Goal: Task Accomplishment & Management: Manage account settings

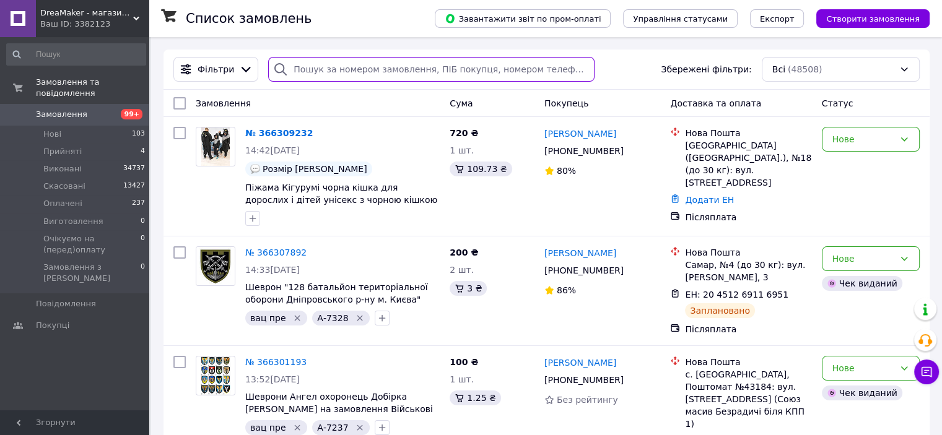
click at [326, 64] on input "search" at bounding box center [431, 69] width 326 height 25
paste input "[PHONE_NUMBER]"
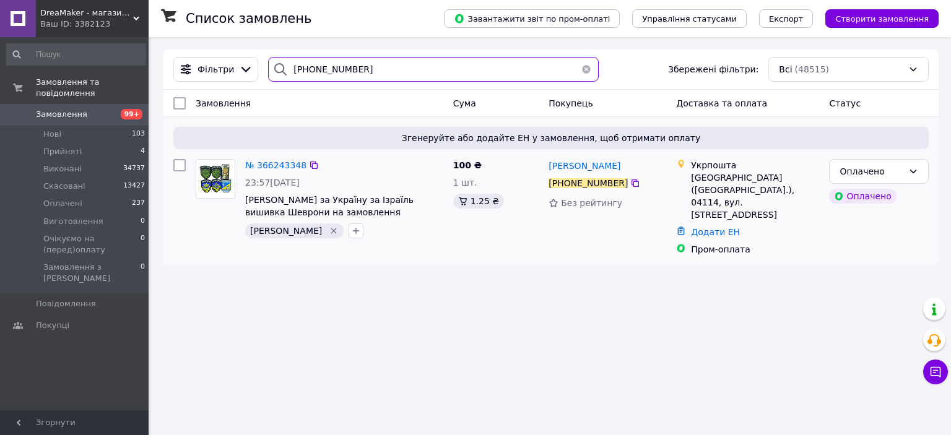
type input "[PHONE_NUMBER]"
drag, startPoint x: 267, startPoint y: 155, endPoint x: 261, endPoint y: 165, distance: 11.7
click at [581, 65] on button "button" at bounding box center [586, 69] width 25 height 25
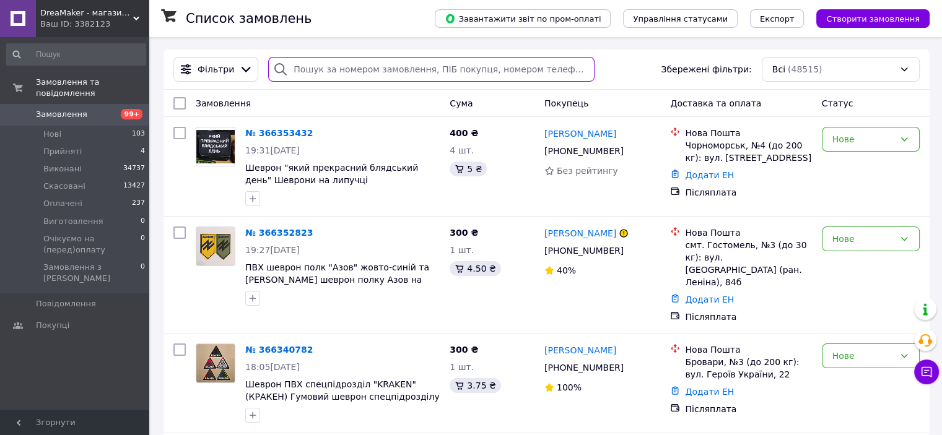
click at [366, 71] on input "search" at bounding box center [431, 69] width 326 height 25
paste input "+380966290583"
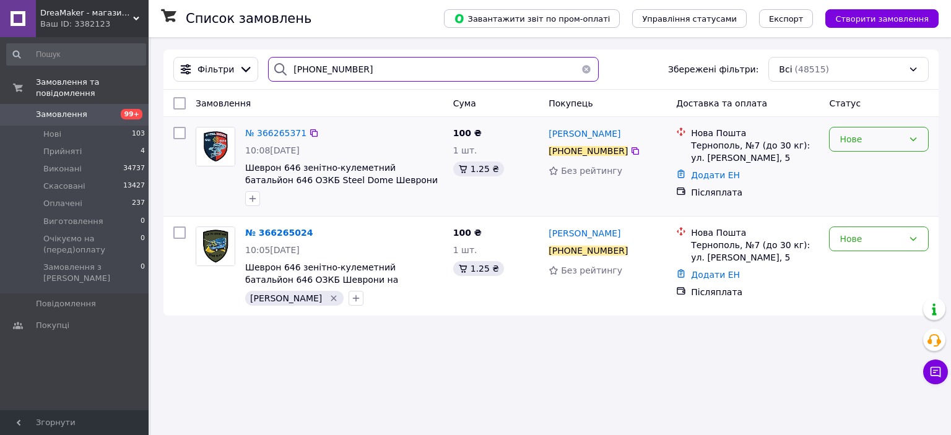
type input "+380966290583"
click at [856, 133] on div "Нове" at bounding box center [871, 139] width 64 height 14
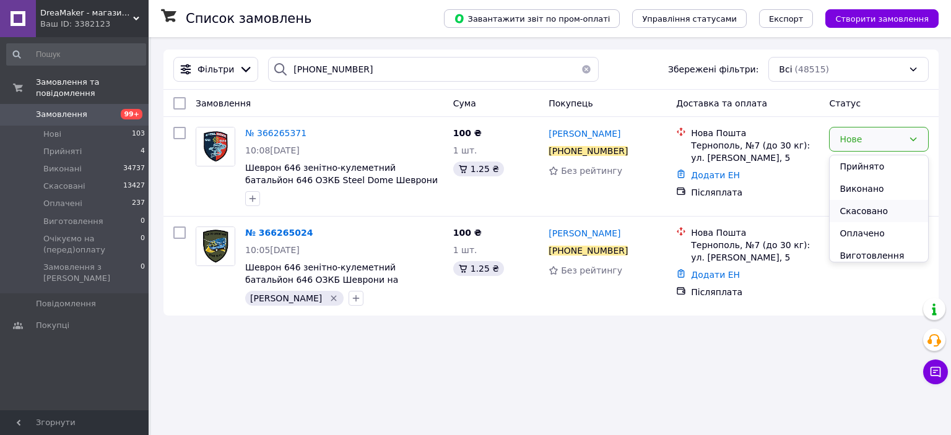
click at [864, 204] on li "Скасовано" at bounding box center [879, 211] width 98 height 22
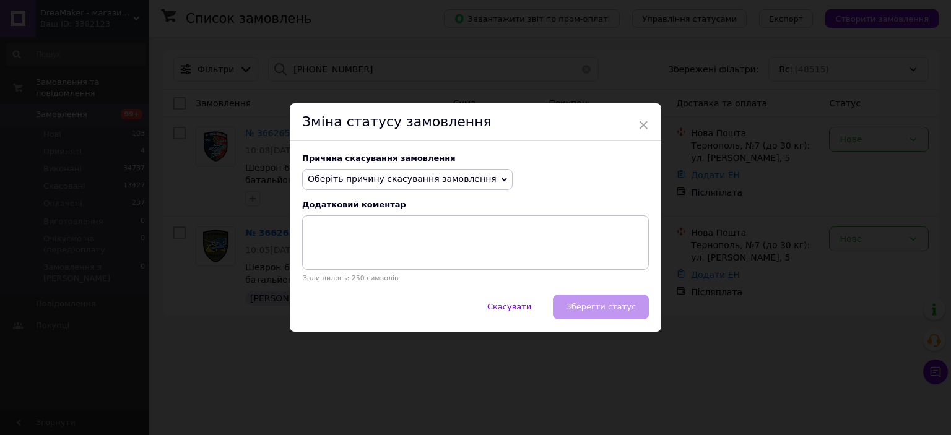
click at [426, 171] on span "Оберіть причину скасування замовлення" at bounding box center [407, 179] width 210 height 21
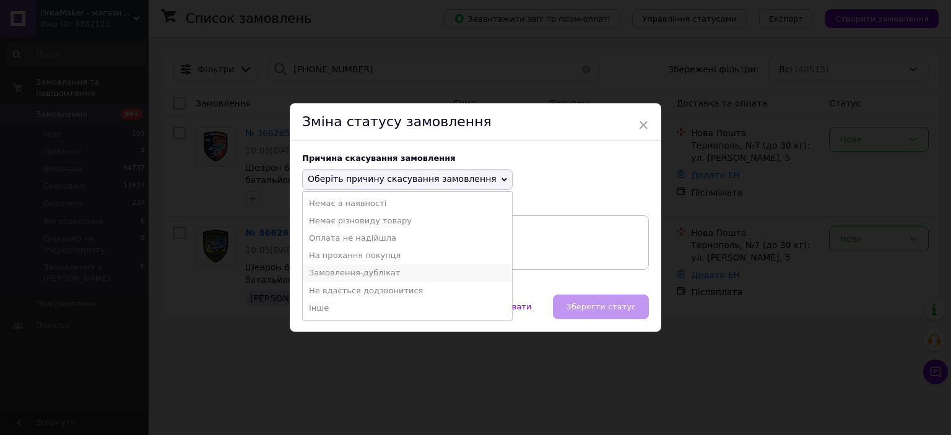
click at [369, 274] on li "Замовлення-дублікат" at bounding box center [407, 272] width 209 height 17
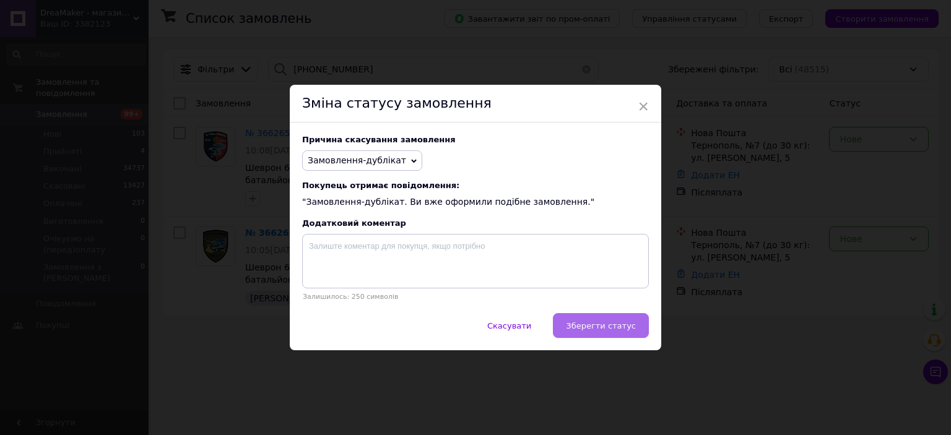
click at [598, 333] on button "Зберегти статус" at bounding box center [601, 325] width 96 height 25
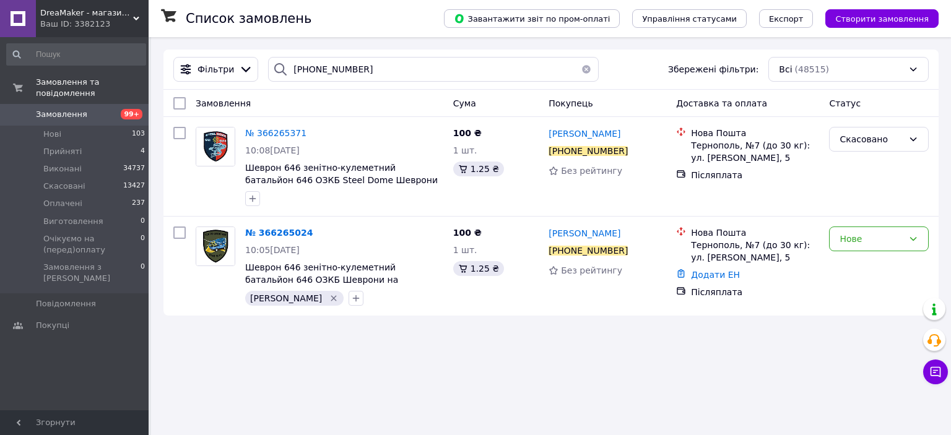
click at [580, 65] on button "button" at bounding box center [586, 69] width 25 height 25
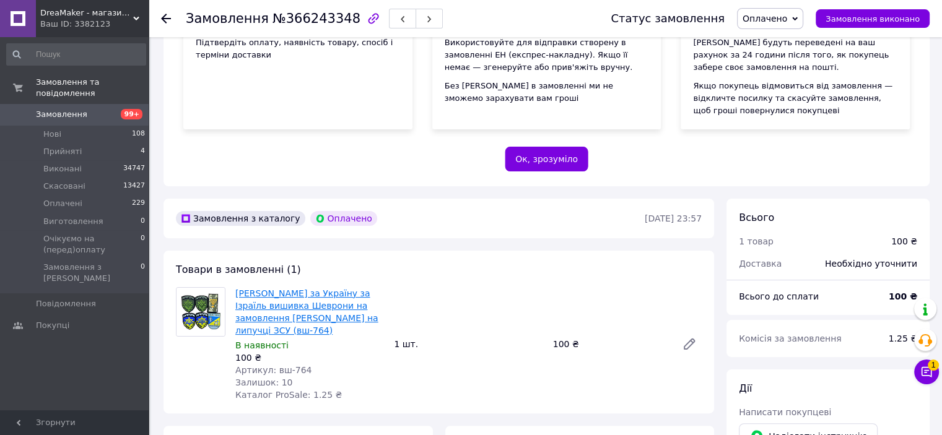
scroll to position [310, 0]
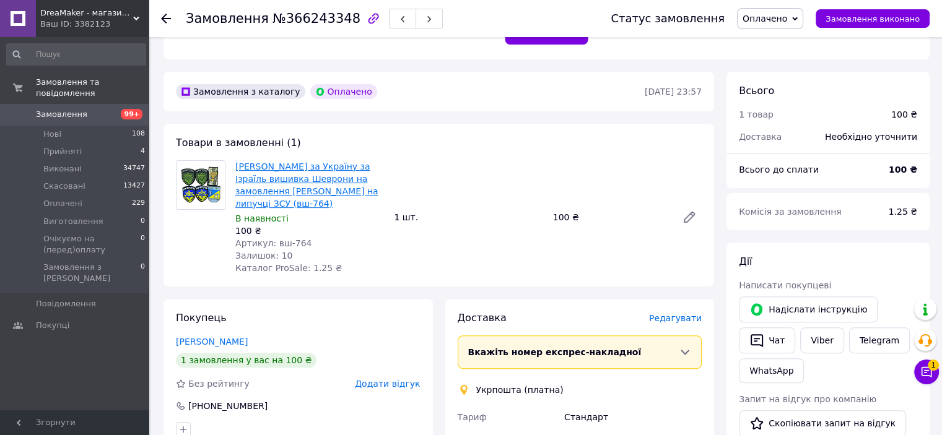
click at [284, 185] on link "[PERSON_NAME] за Україну за Ізраїль вишивка Шеврони на замовлення [PERSON_NAME]…" at bounding box center [306, 185] width 143 height 47
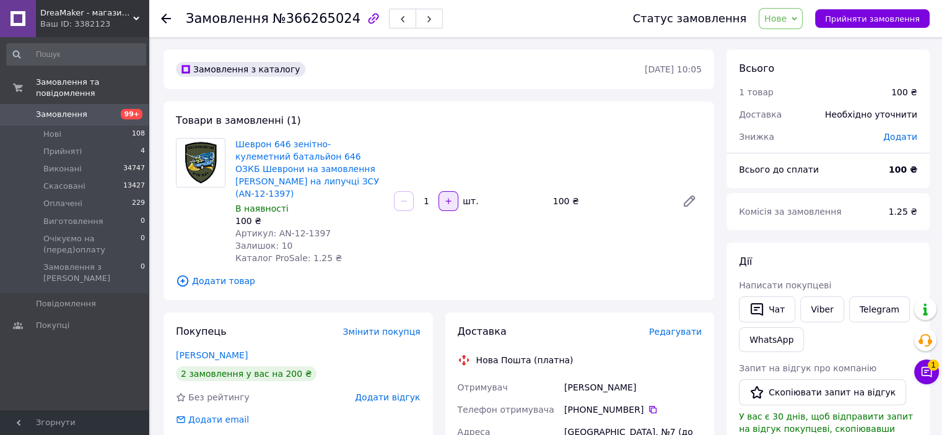
click at [449, 197] on icon "button" at bounding box center [448, 201] width 9 height 9
type input "2"
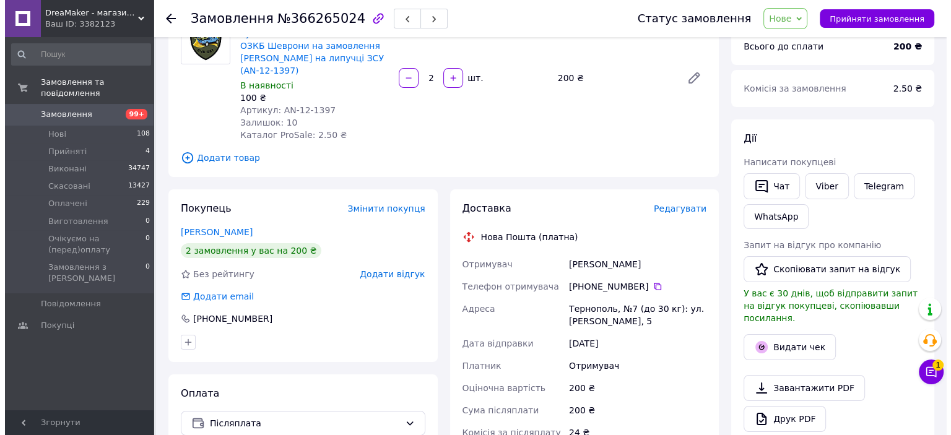
scroll to position [124, 0]
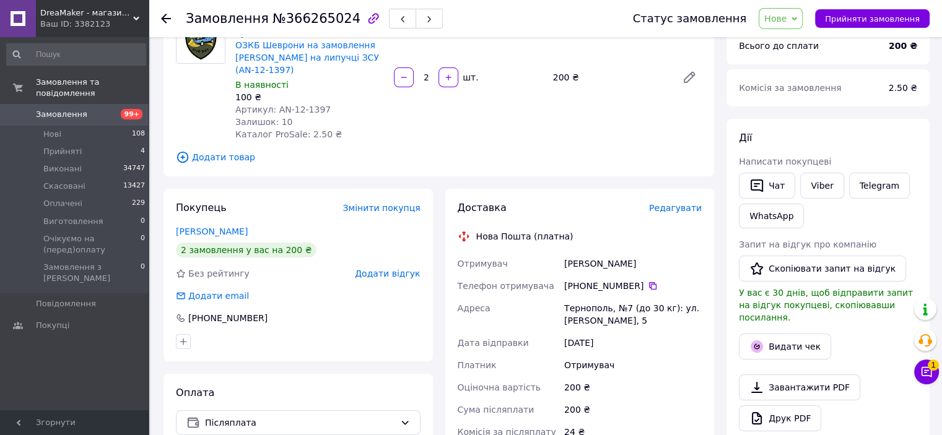
click at [670, 203] on span "Редагувати" at bounding box center [675, 208] width 53 height 10
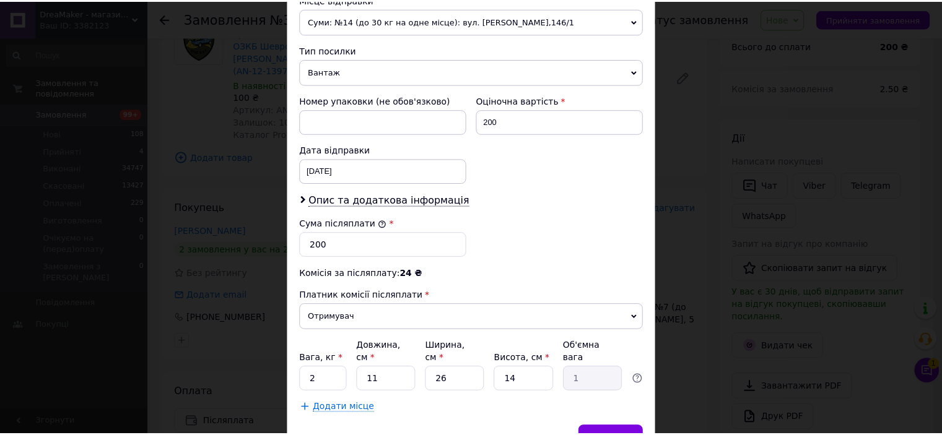
scroll to position [505, 0]
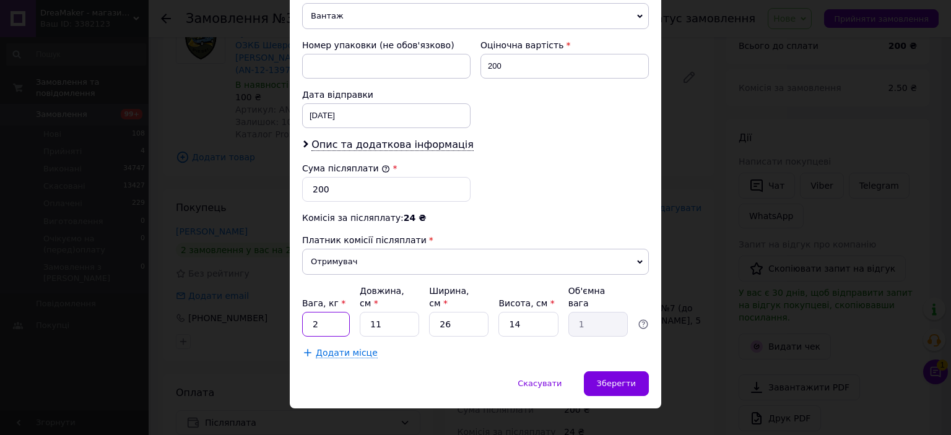
click at [331, 312] on input "2" at bounding box center [326, 324] width 48 height 25
type input "1"
click at [605, 379] on span "Зберегти" at bounding box center [616, 383] width 39 height 9
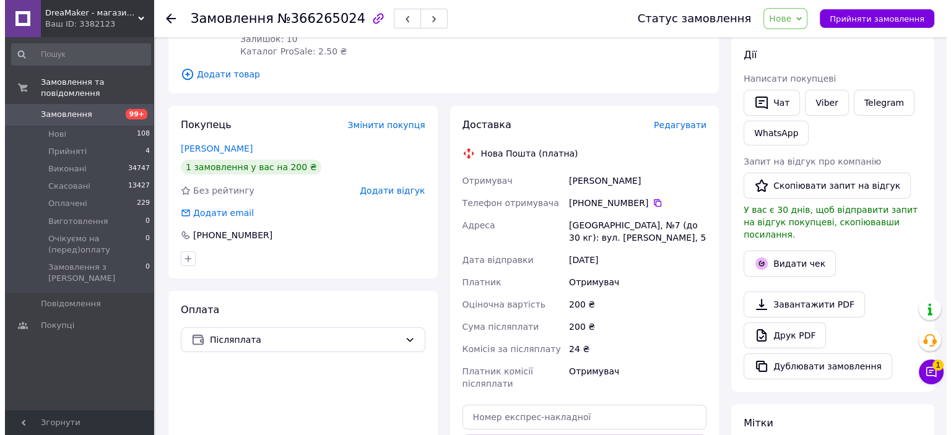
scroll to position [186, 0]
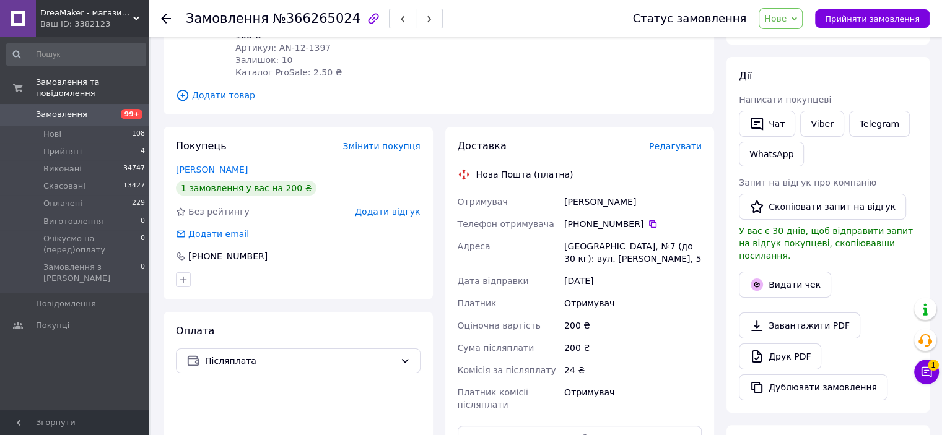
click at [679, 141] on span "Редагувати" at bounding box center [675, 146] width 53 height 10
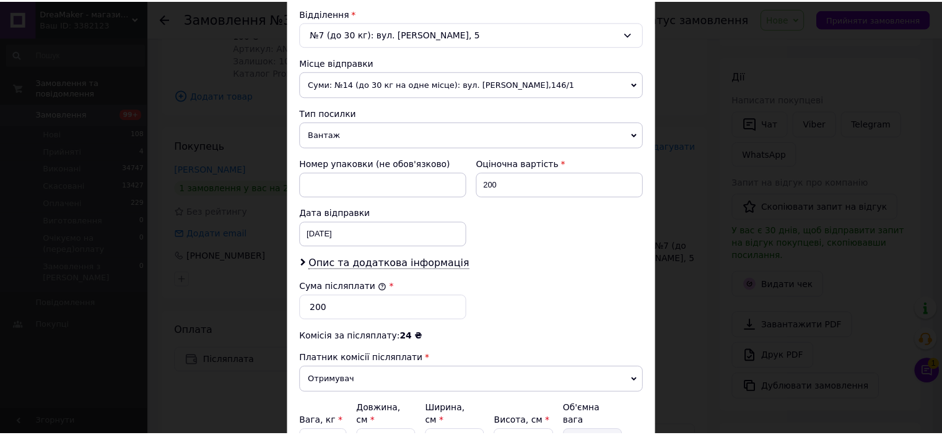
scroll to position [505, 0]
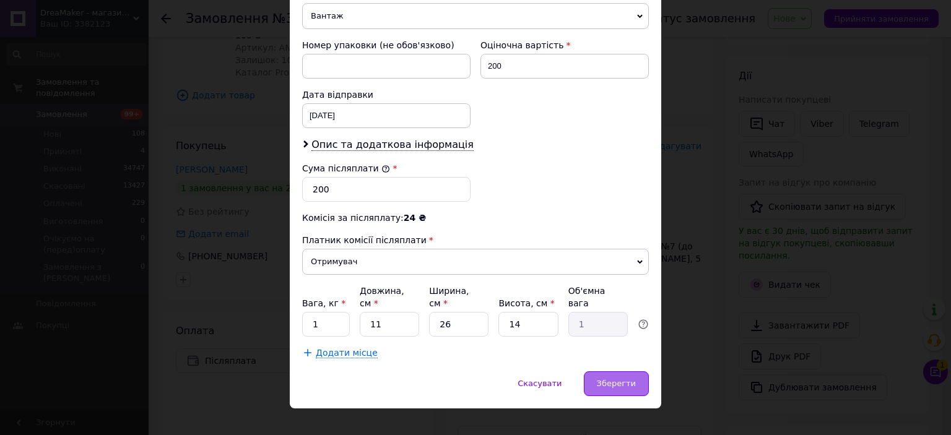
click at [591, 371] on div "Зберегти" at bounding box center [616, 383] width 65 height 25
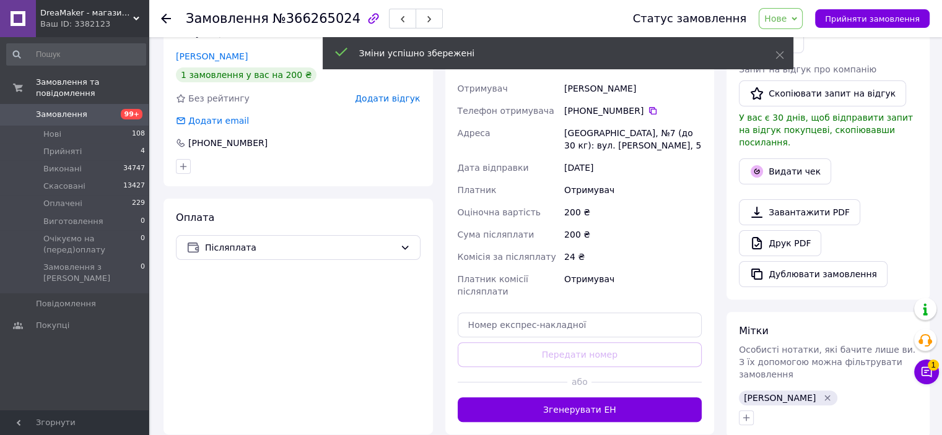
scroll to position [433, 0]
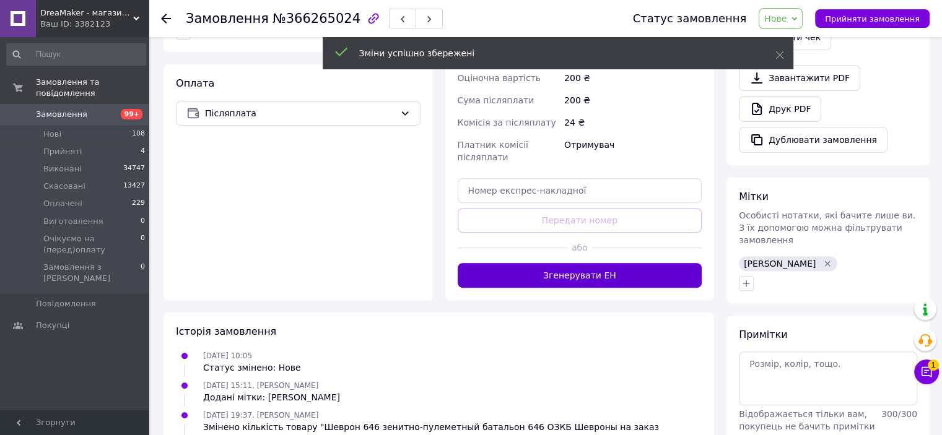
click at [607, 270] on button "Згенерувати ЕН" at bounding box center [580, 275] width 245 height 25
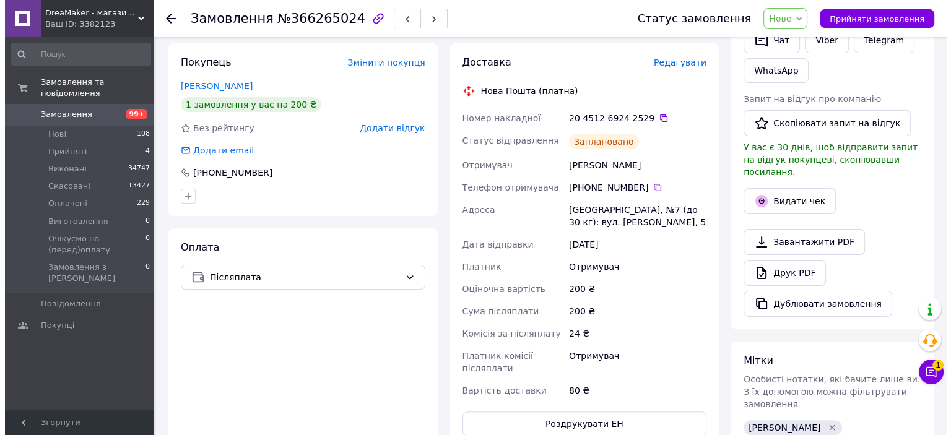
scroll to position [248, 0]
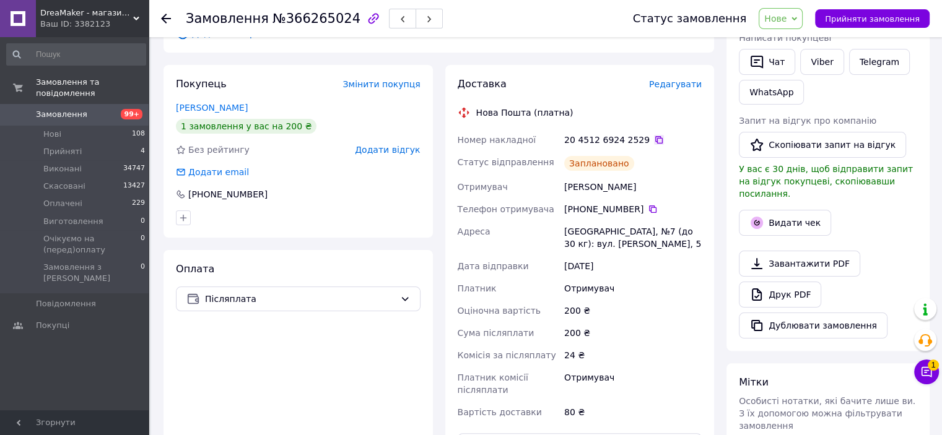
click at [655, 136] on icon at bounding box center [658, 139] width 7 height 7
drag, startPoint x: 560, startPoint y: 181, endPoint x: 664, endPoint y: 186, distance: 104.7
click at [662, 180] on div "Номер накладної 20 4512 6924 2529   Статус відправлення Заплановано Отримувач З…" at bounding box center [579, 276] width 249 height 295
copy div "Отримувач Завгороднй Богдан"
click at [648, 204] on icon at bounding box center [653, 209] width 10 height 10
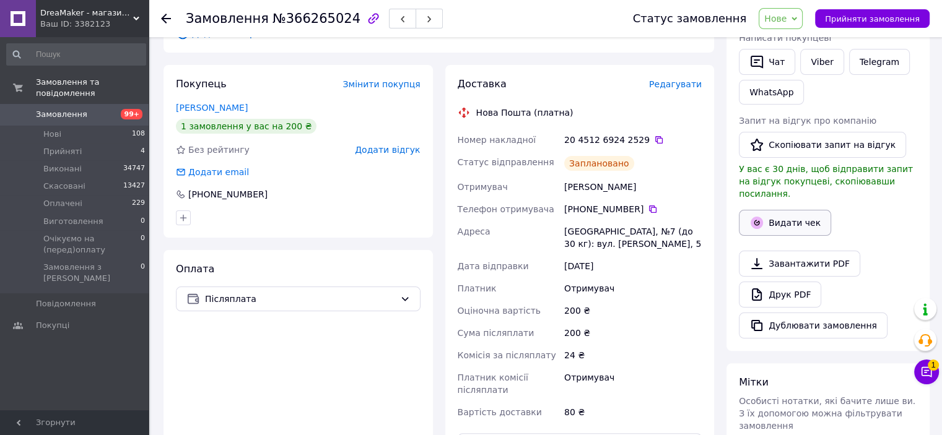
click at [763, 215] on icon "button" at bounding box center [756, 222] width 15 height 15
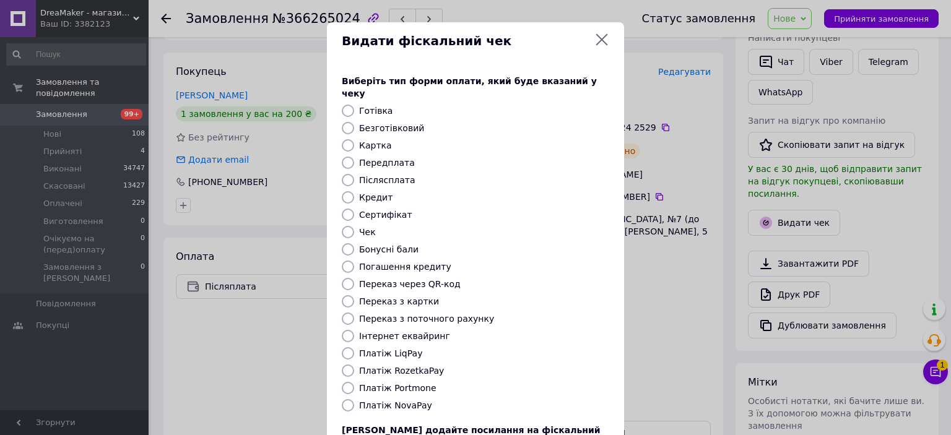
click at [385, 175] on label "Післясплата" at bounding box center [387, 180] width 56 height 10
click at [354, 174] on input "Післясплата" at bounding box center [348, 180] width 12 height 12
radio input "true"
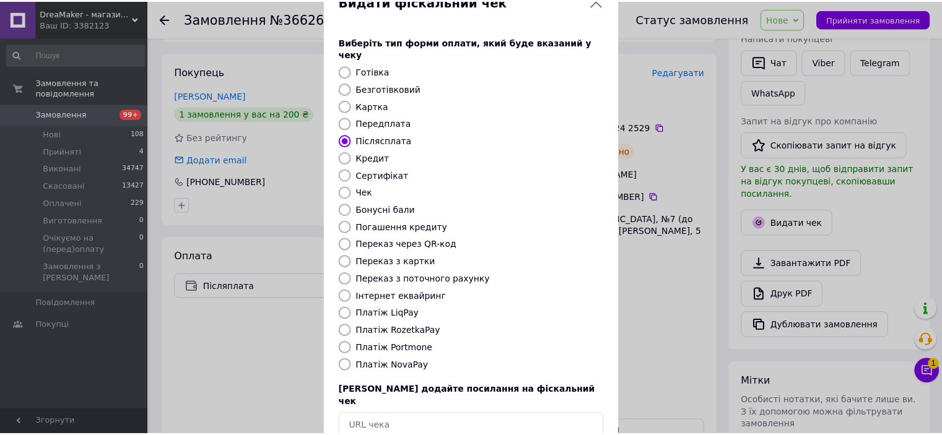
scroll to position [62, 0]
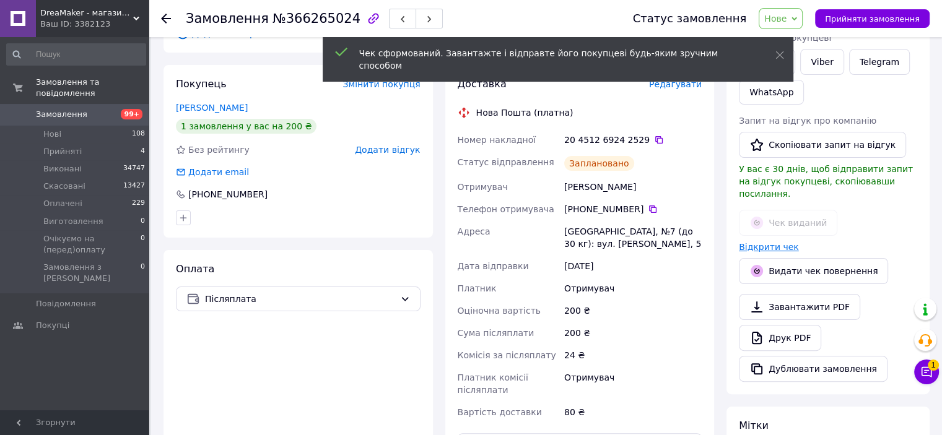
click at [779, 242] on link "Відкрити чек" at bounding box center [769, 247] width 60 height 10
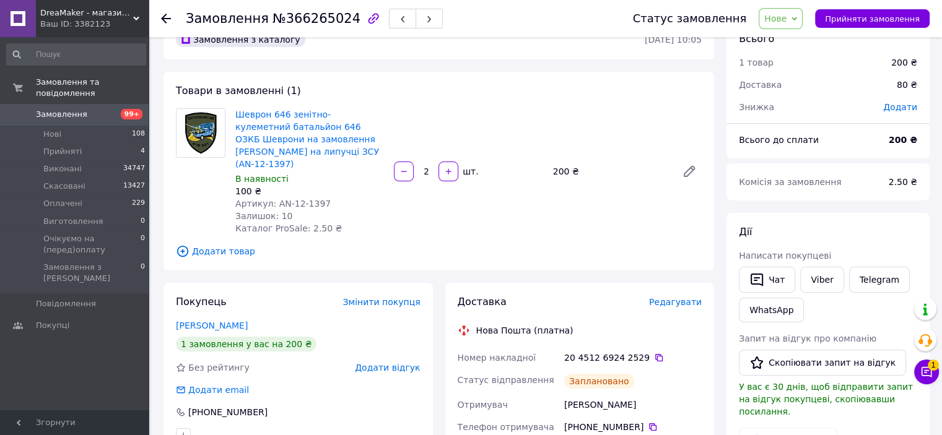
scroll to position [0, 0]
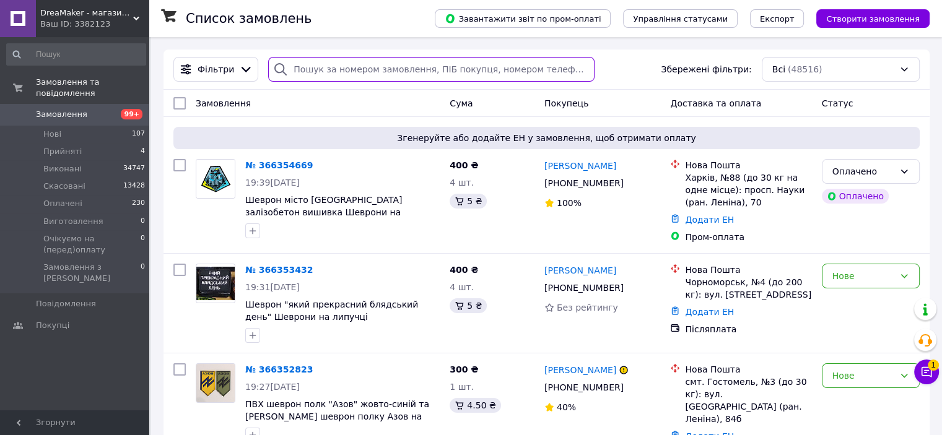
click at [421, 65] on input "search" at bounding box center [431, 69] width 326 height 25
paste input "[PHONE_NUMBER]"
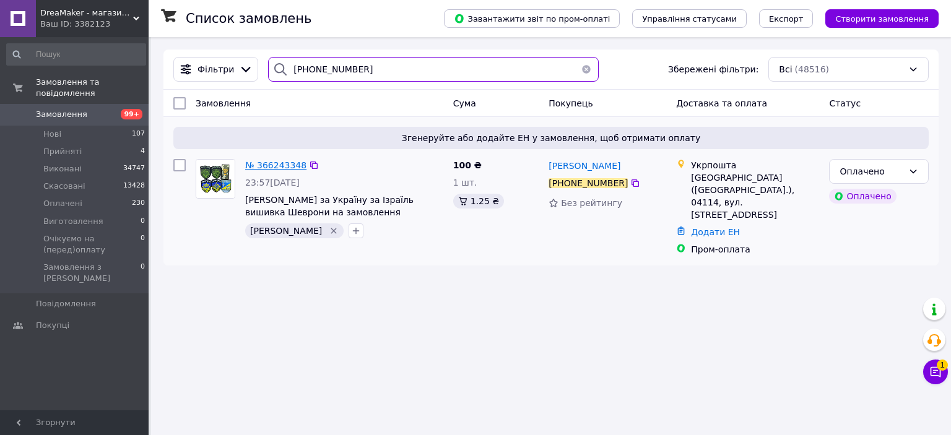
type input "[PHONE_NUMBER]"
click at [579, 67] on button "button" at bounding box center [586, 69] width 25 height 25
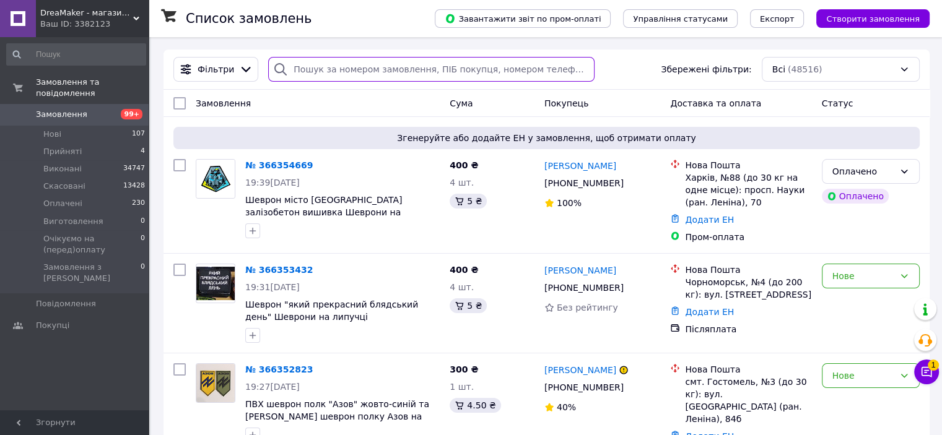
click at [376, 74] on input "search" at bounding box center [431, 69] width 326 height 25
paste input "+380963989003"
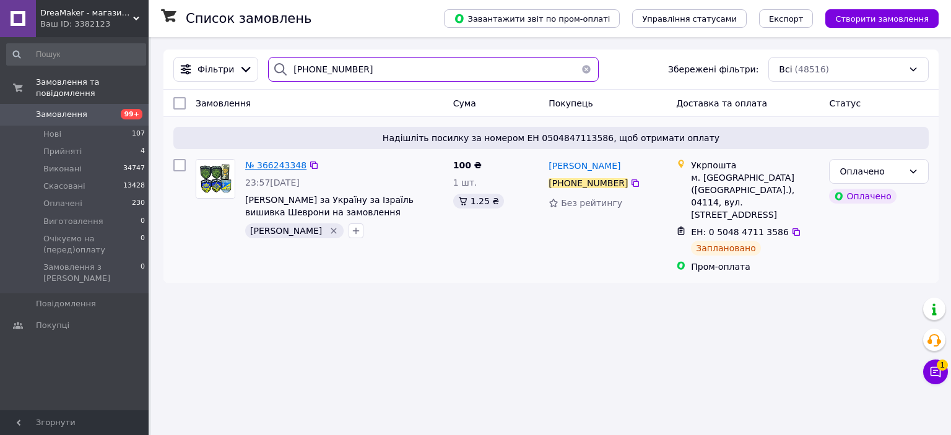
type input "+380963989003"
click at [578, 72] on button "button" at bounding box center [586, 69] width 25 height 25
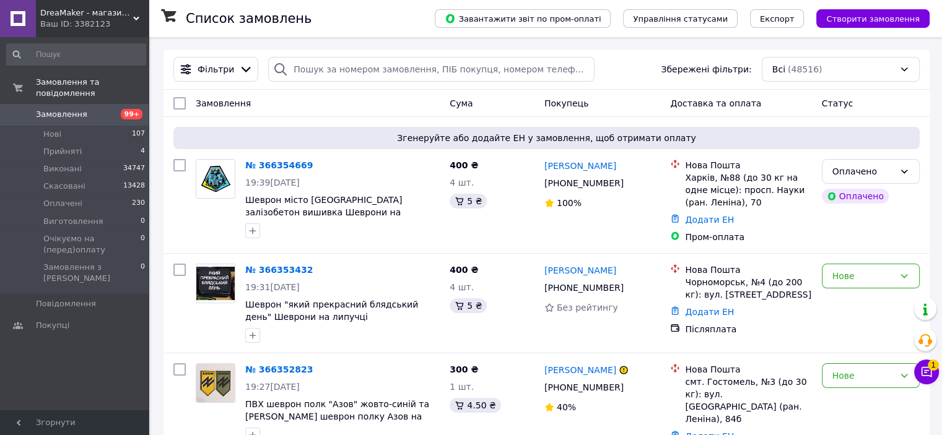
click at [312, 33] on div "Список замовлень" at bounding box center [298, 18] width 224 height 37
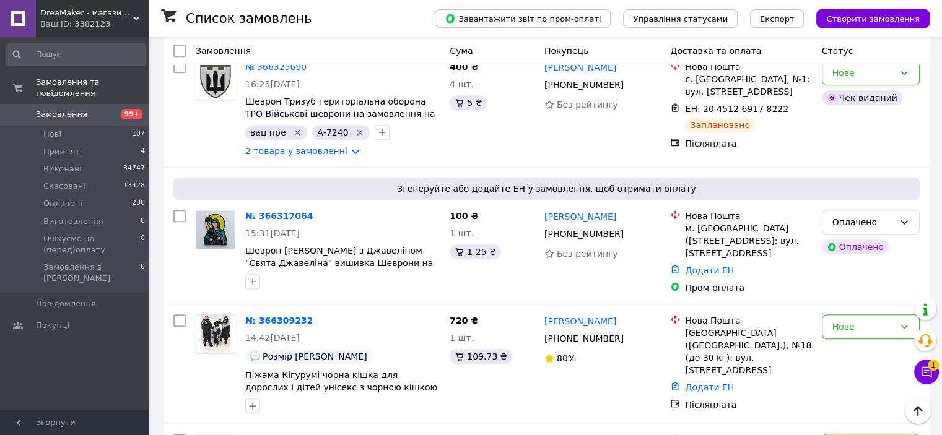
scroll to position [805, 0]
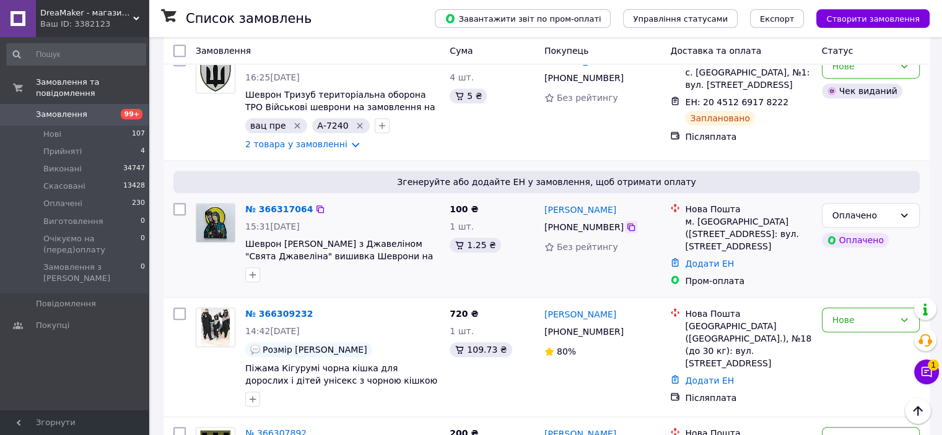
click at [626, 222] on icon at bounding box center [631, 227] width 10 height 10
click at [251, 270] on icon "button" at bounding box center [253, 275] width 10 height 10
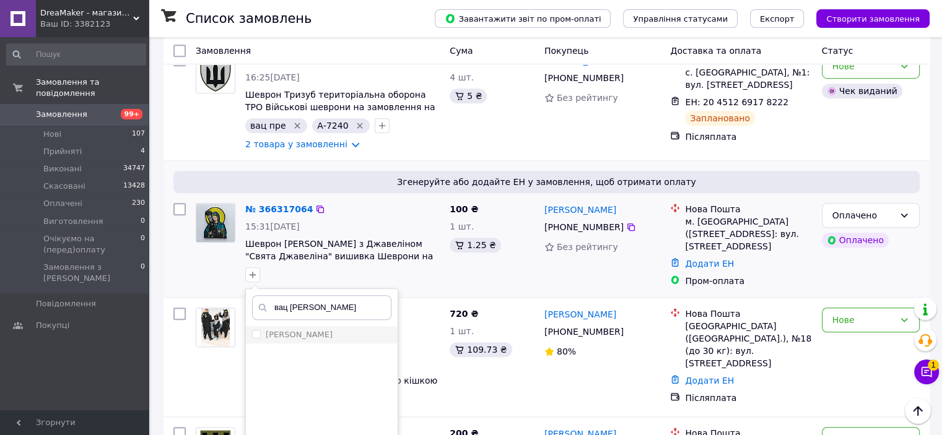
type input "вац и"
click at [305, 330] on label "[PERSON_NAME]" at bounding box center [299, 334] width 67 height 9
checkbox input "true"
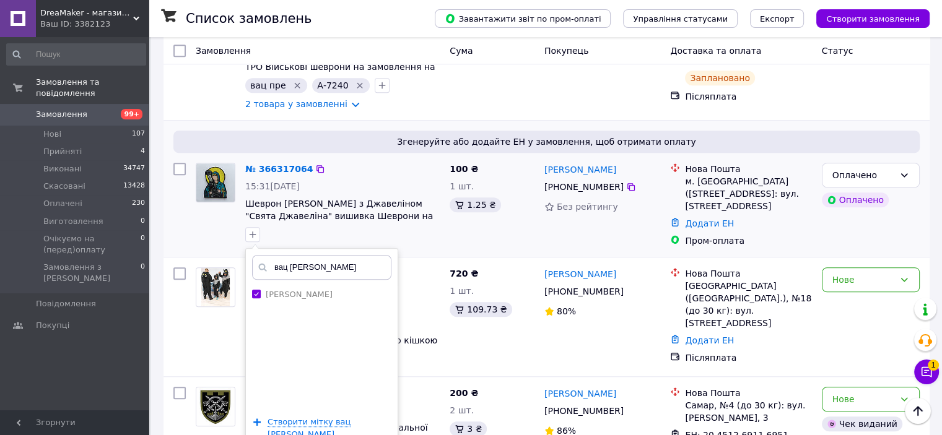
scroll to position [867, 0]
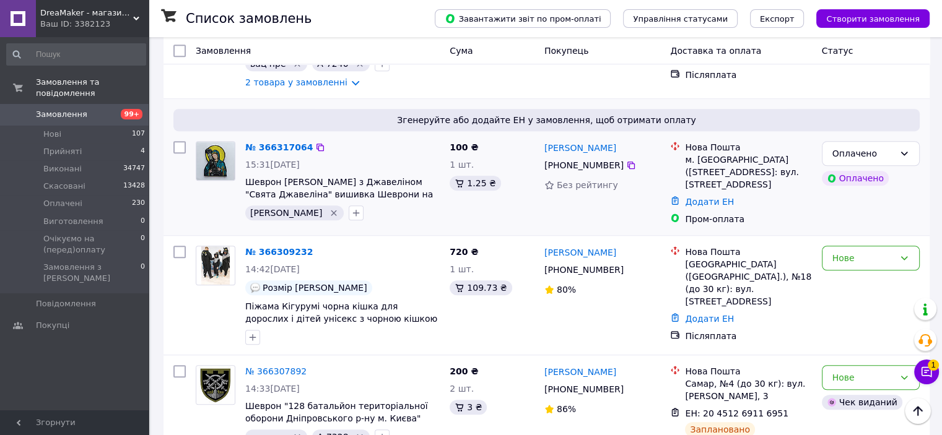
click at [365, 109] on div "Згенеруйте або додайте ЕН у замовлення, щоб отримати оплату" at bounding box center [546, 120] width 746 height 22
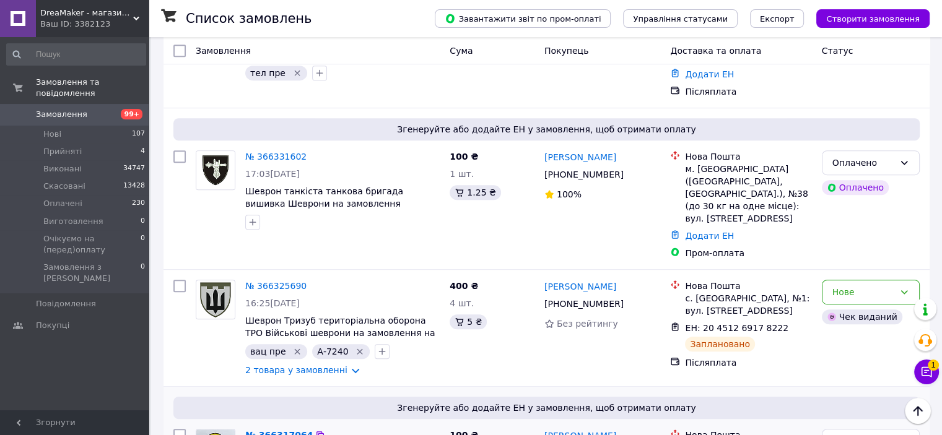
scroll to position [557, 0]
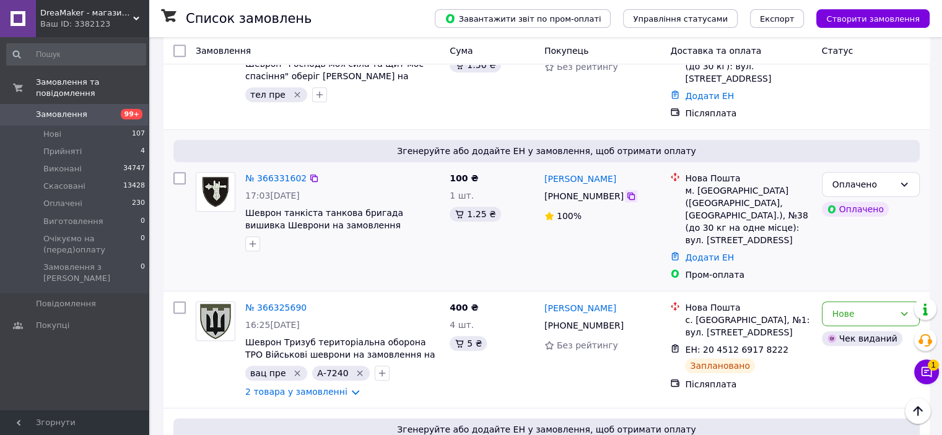
click at [627, 193] on icon at bounding box center [630, 196] width 7 height 7
click at [248, 239] on icon "button" at bounding box center [253, 244] width 10 height 10
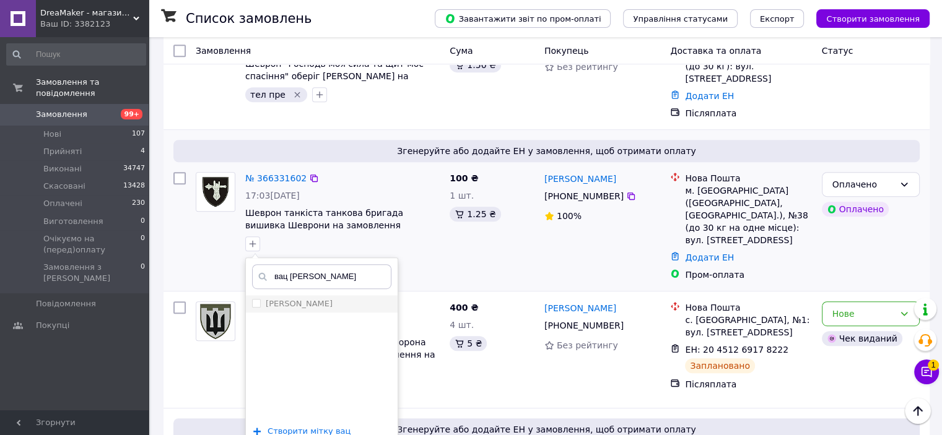
type input "вац и"
click at [284, 299] on label "[PERSON_NAME]" at bounding box center [299, 303] width 67 height 9
checkbox input "true"
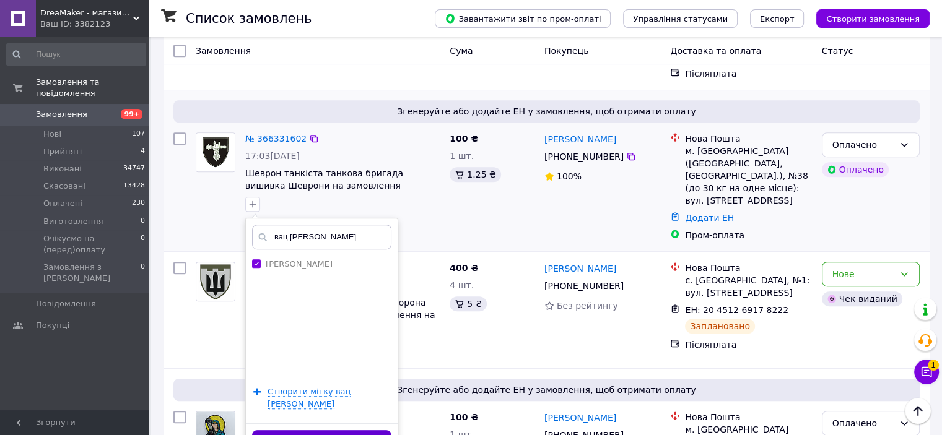
scroll to position [619, 0]
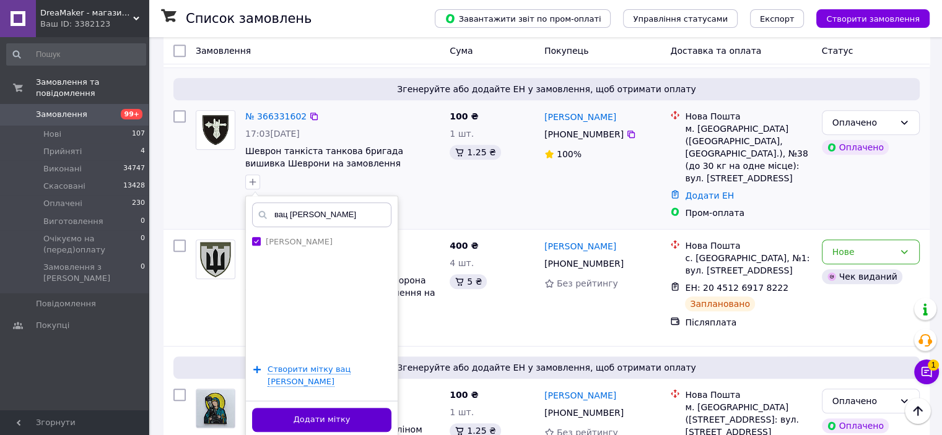
click at [334, 408] on button "Додати мітку" at bounding box center [321, 420] width 139 height 24
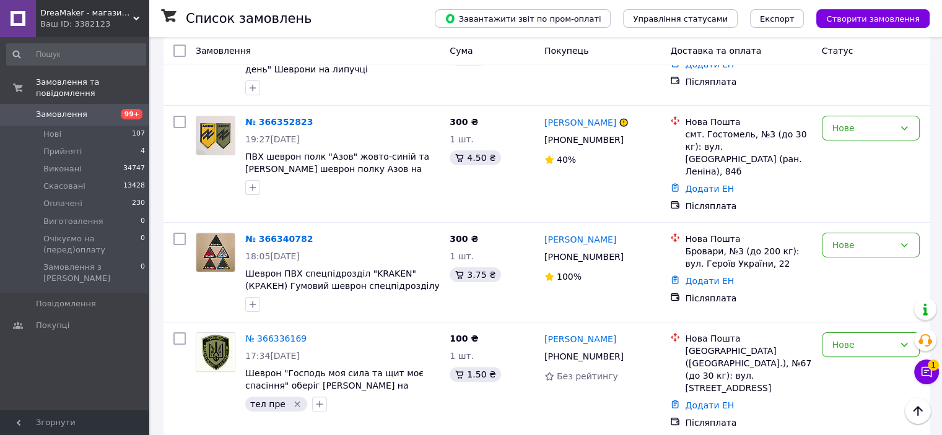
scroll to position [628, 0]
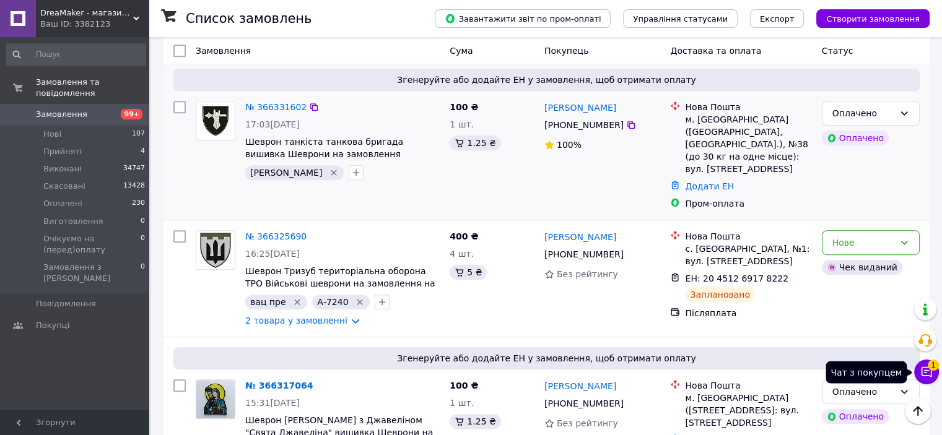
click at [933, 371] on span "1" at bounding box center [932, 365] width 11 height 11
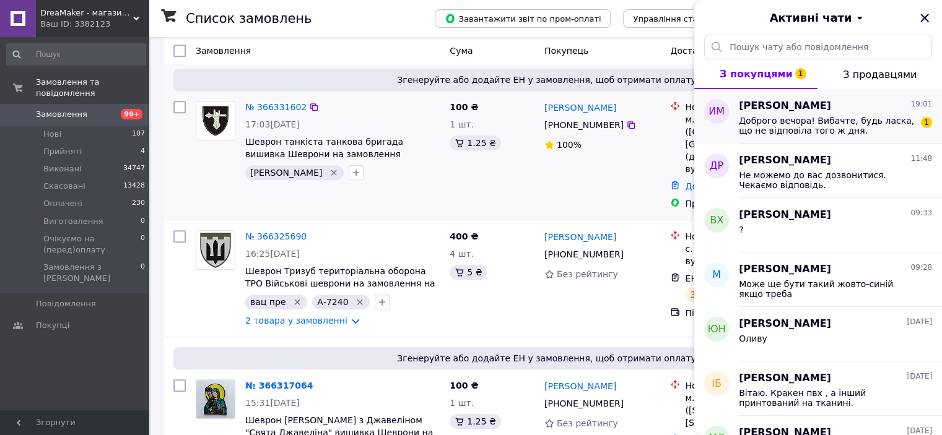
click at [865, 115] on div "Доброго вечора! Вибачте, будь ласка, що не відповіла того ж дня. Відповідно до …" at bounding box center [835, 124] width 193 height 22
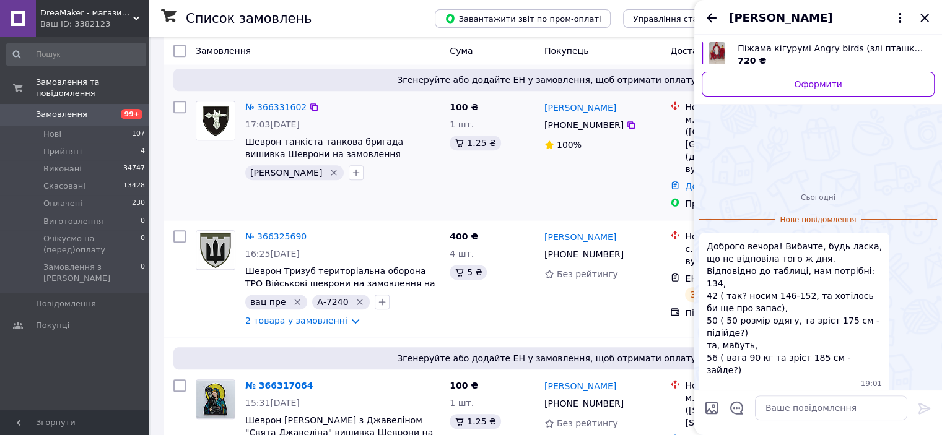
scroll to position [254, 0]
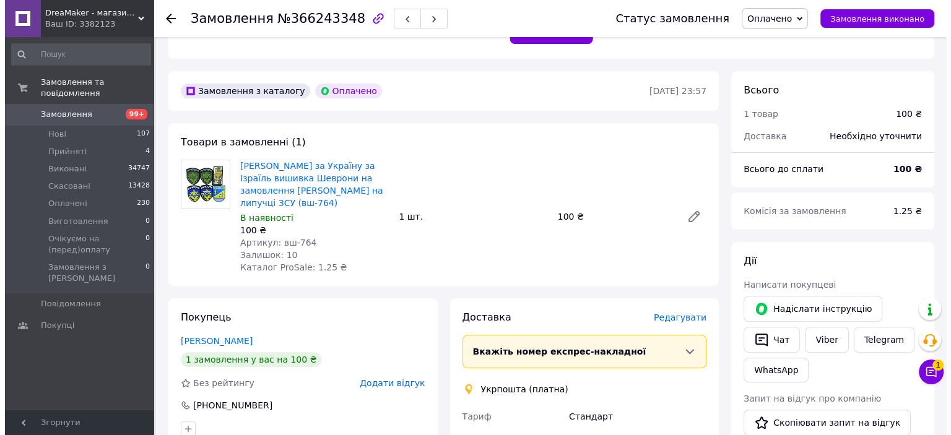
scroll to position [557, 0]
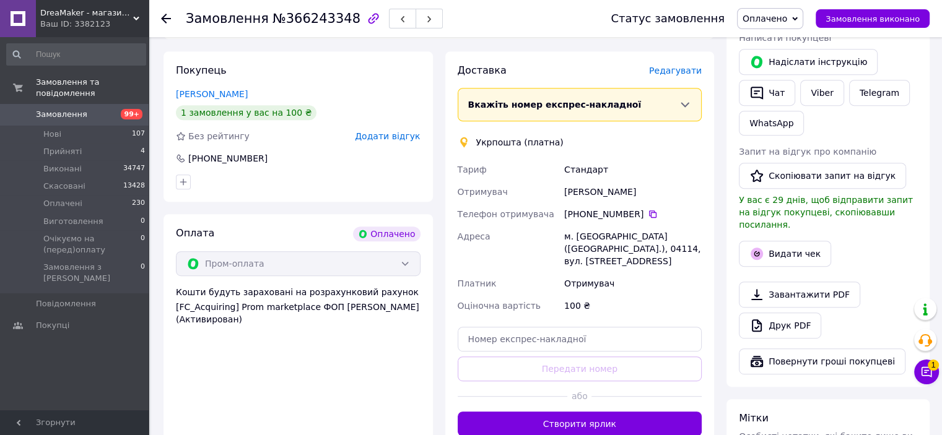
click at [683, 66] on span "Редагувати" at bounding box center [675, 71] width 53 height 10
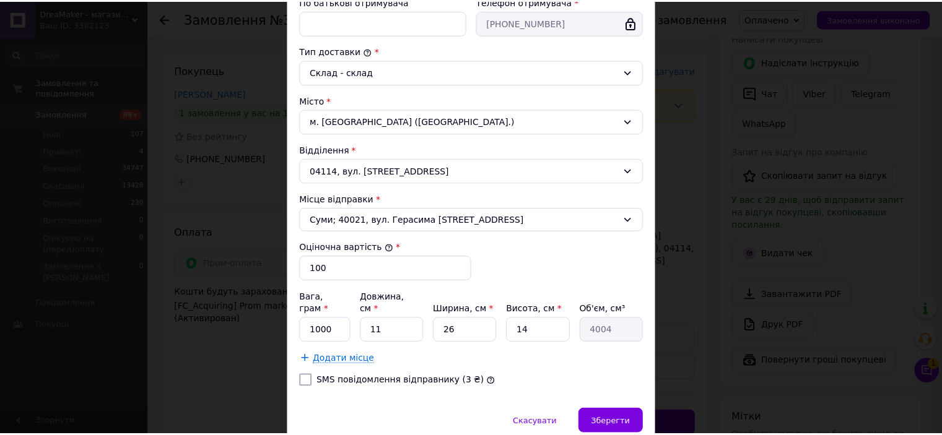
scroll to position [310, 0]
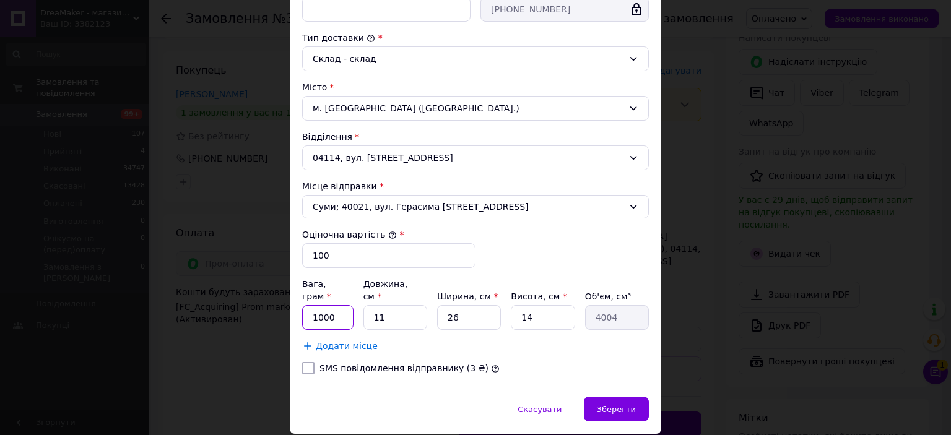
click at [328, 305] on input "1000" at bounding box center [327, 317] width 51 height 25
type input "100"
click at [304, 362] on input "SMS повідомлення відправнику (3 ₴)" at bounding box center [308, 368] width 12 height 12
checkbox input "true"
click at [600, 397] on div "Зберегти" at bounding box center [616, 409] width 65 height 25
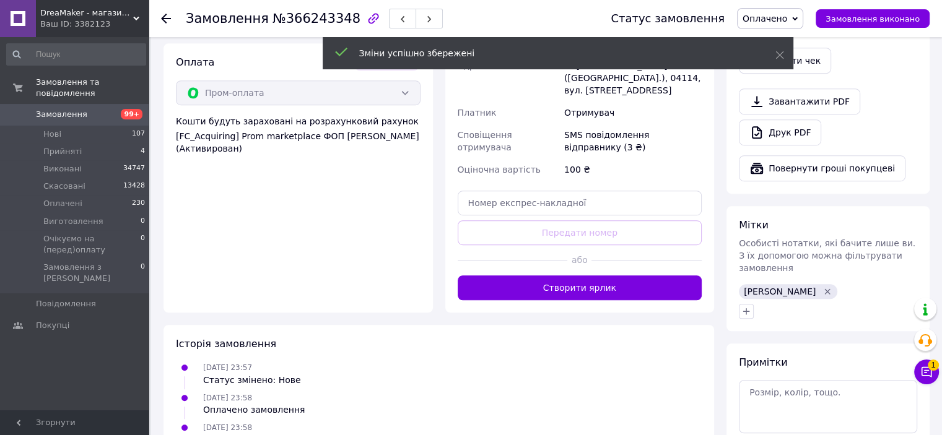
scroll to position [743, 0]
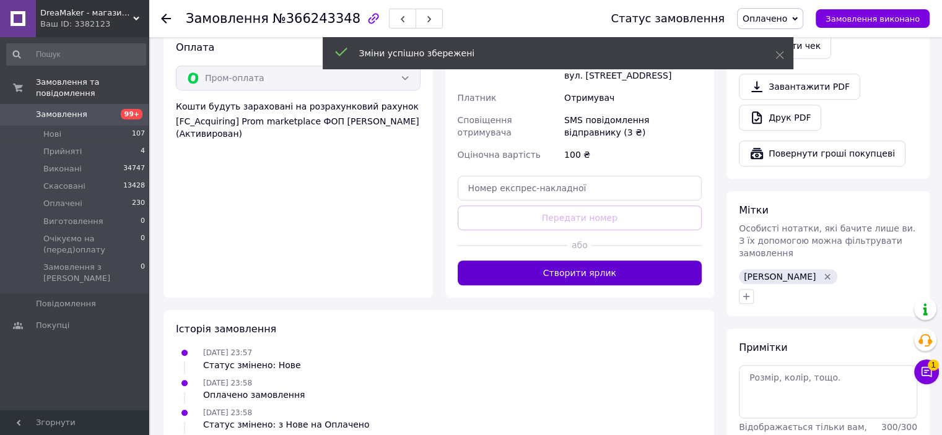
click at [585, 261] on button "Створити ярлик" at bounding box center [580, 273] width 245 height 25
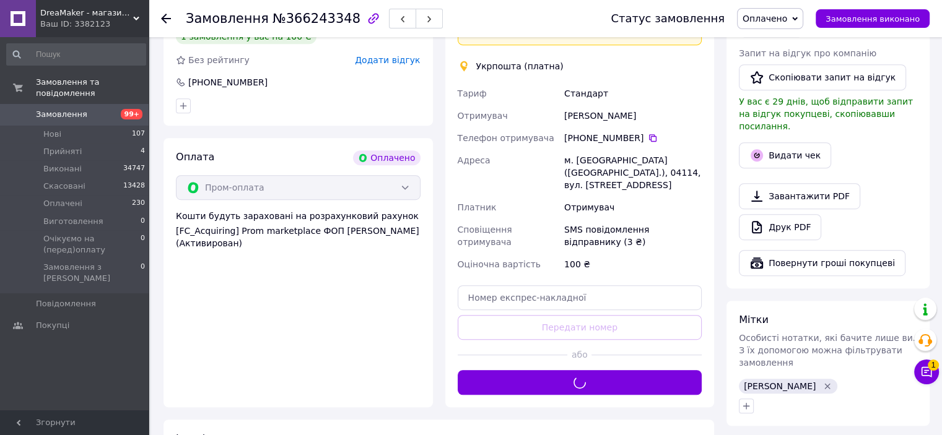
scroll to position [619, 0]
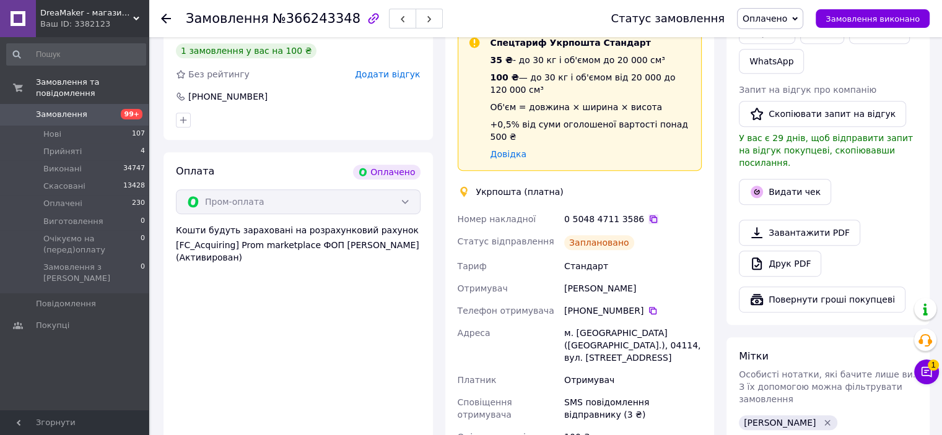
click at [649, 215] on icon at bounding box center [652, 218] width 7 height 7
click at [648, 214] on icon at bounding box center [653, 219] width 10 height 10
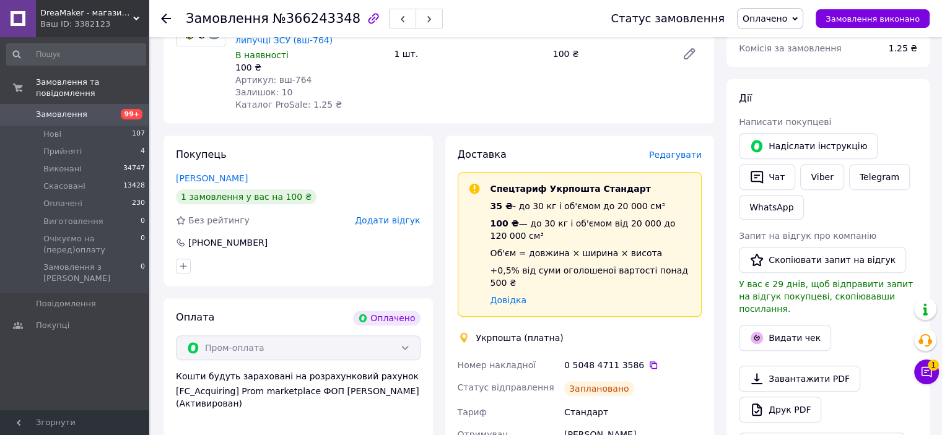
scroll to position [619, 0]
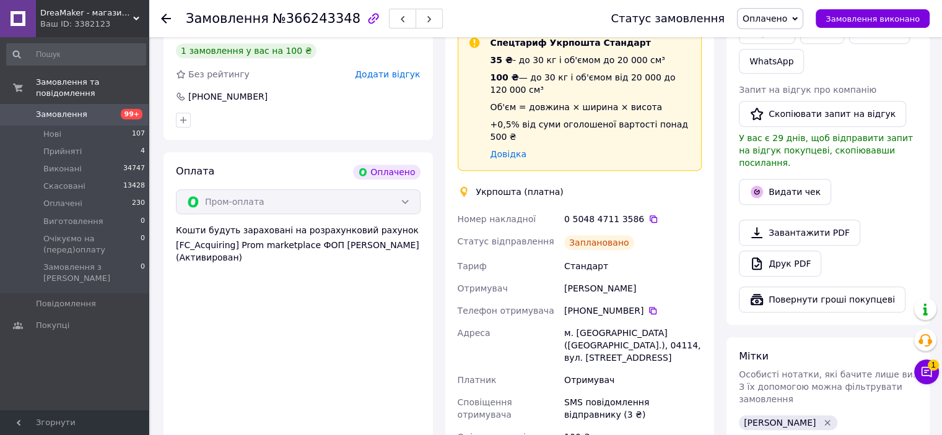
drag, startPoint x: 602, startPoint y: 264, endPoint x: 653, endPoint y: 271, distance: 50.5
click at [653, 271] on div "Номер накладної 0 5048 4711 3586   Статус відправлення Заплановано Тариф Станда…" at bounding box center [579, 339] width 249 height 262
copy div "Отримувач [PERSON_NAME]"
click at [648, 306] on icon at bounding box center [653, 311] width 10 height 10
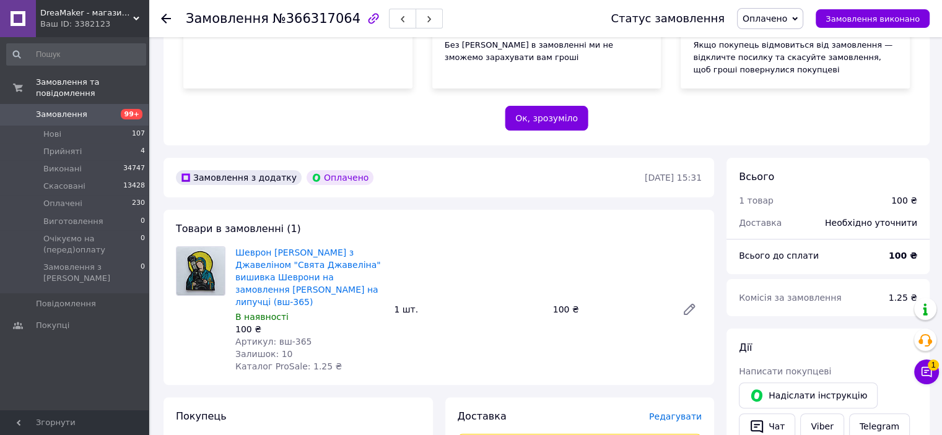
scroll to position [248, 0]
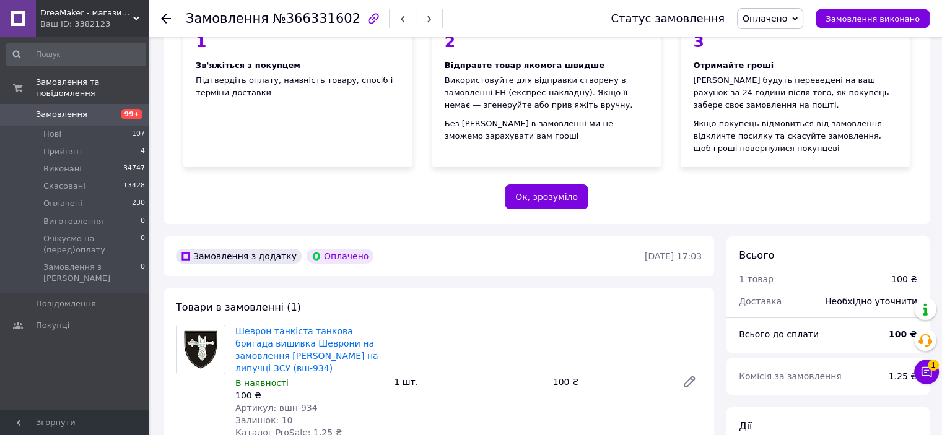
scroll to position [248, 0]
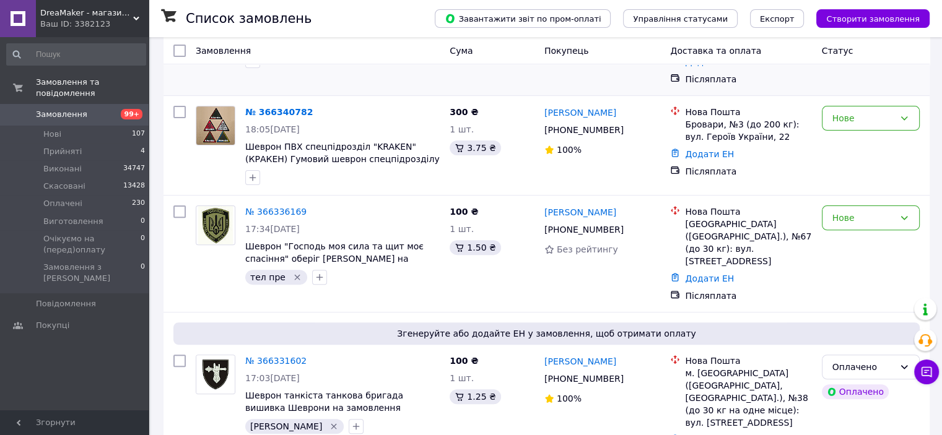
scroll to position [557, 0]
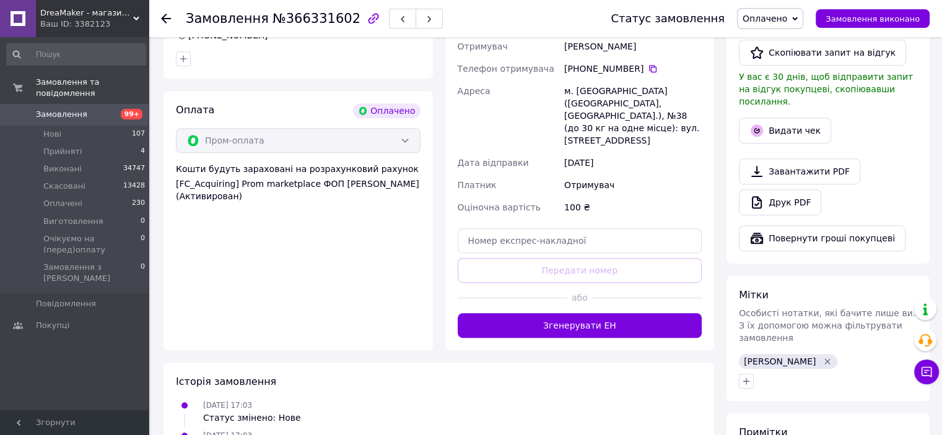
scroll to position [681, 0]
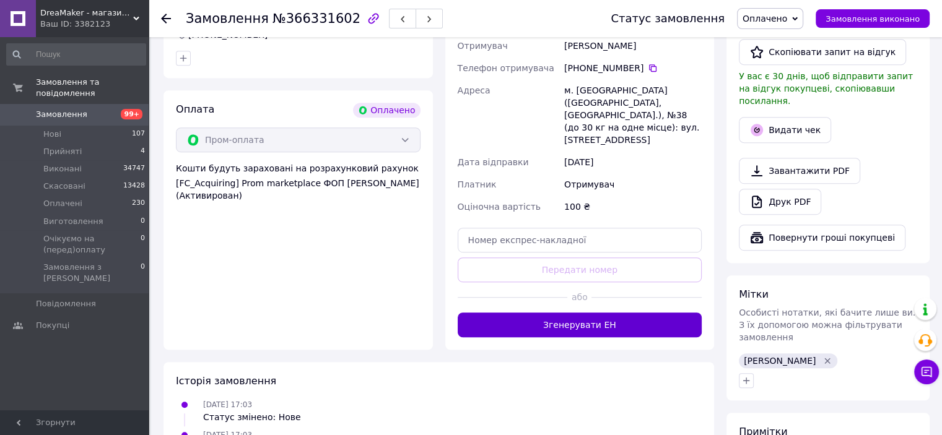
click at [582, 313] on button "Згенерувати ЕН" at bounding box center [580, 325] width 245 height 25
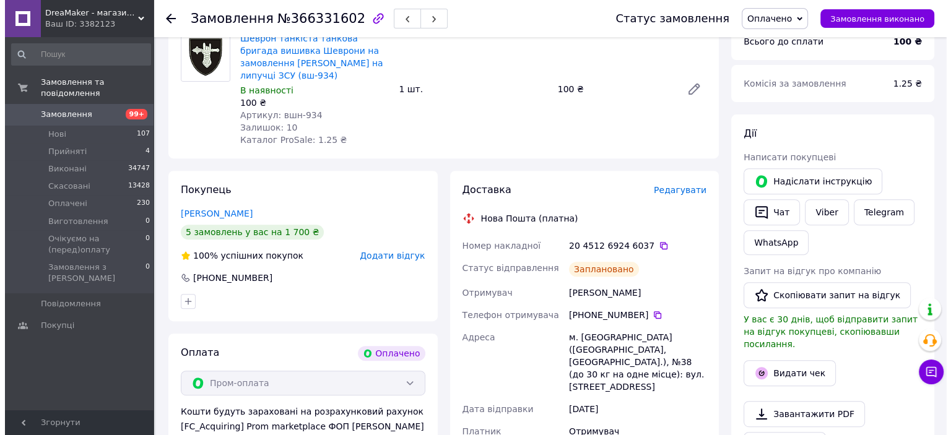
scroll to position [433, 0]
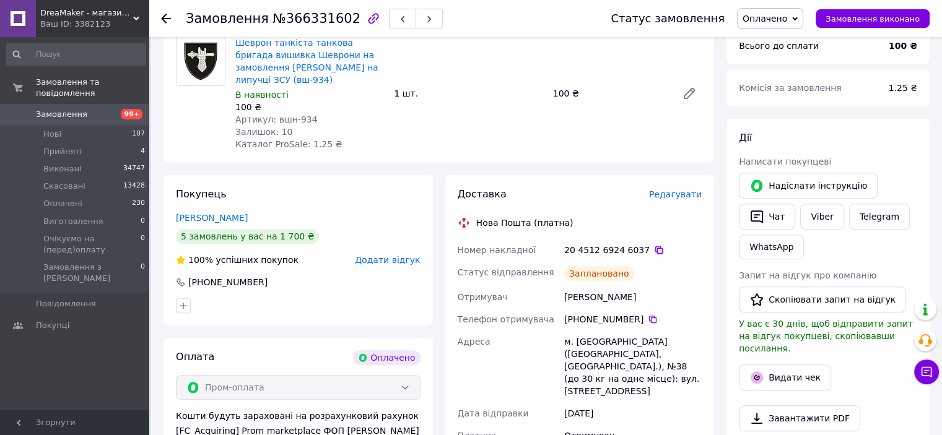
click at [654, 245] on icon at bounding box center [659, 250] width 10 height 10
drag, startPoint x: 566, startPoint y: 282, endPoint x: 638, endPoint y: 277, distance: 72.6
click at [633, 286] on div "Петров Данил" at bounding box center [633, 297] width 142 height 22
copy div "Петров Данил"
drag, startPoint x: 561, startPoint y: 327, endPoint x: 628, endPoint y: 332, distance: 67.7
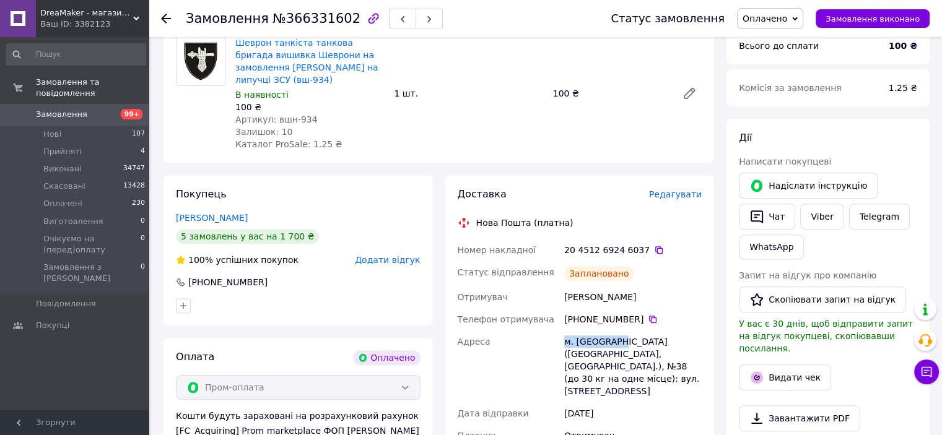
click at [619, 331] on div "м. [GEOGRAPHIC_DATA] ([GEOGRAPHIC_DATA], [GEOGRAPHIC_DATA].), №38 (до 30 кг на …" at bounding box center [633, 367] width 142 height 72
copy div "м. Запоріжжя"
click at [648, 314] on icon at bounding box center [653, 319] width 10 height 10
click at [771, 370] on button "Видати чек" at bounding box center [785, 378] width 92 height 26
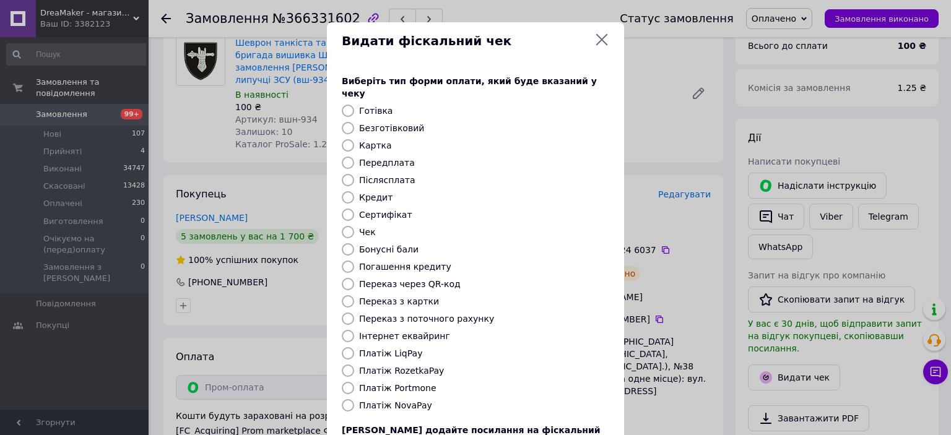
click at [387, 175] on label "Післясплата" at bounding box center [387, 180] width 56 height 10
click at [354, 174] on input "Післясплата" at bounding box center [348, 180] width 12 height 12
radio input "true"
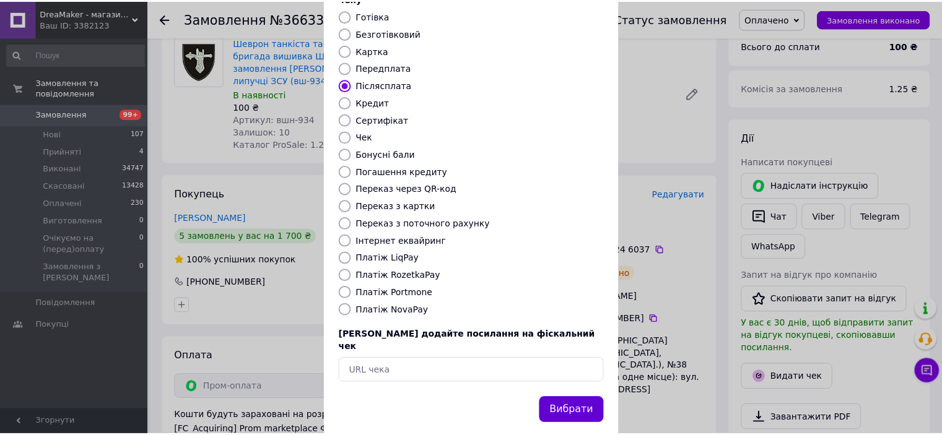
scroll to position [96, 0]
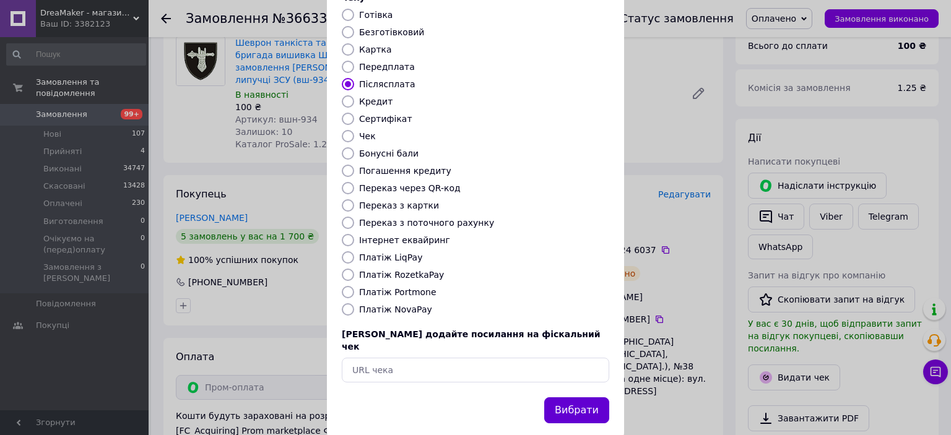
click at [570, 397] on button "Вибрати" at bounding box center [576, 410] width 65 height 27
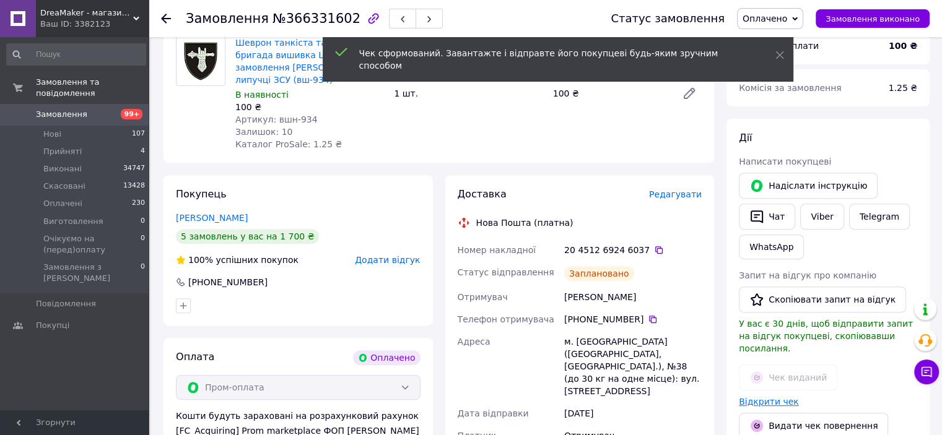
click at [768, 397] on link "Відкрити чек" at bounding box center [769, 402] width 60 height 10
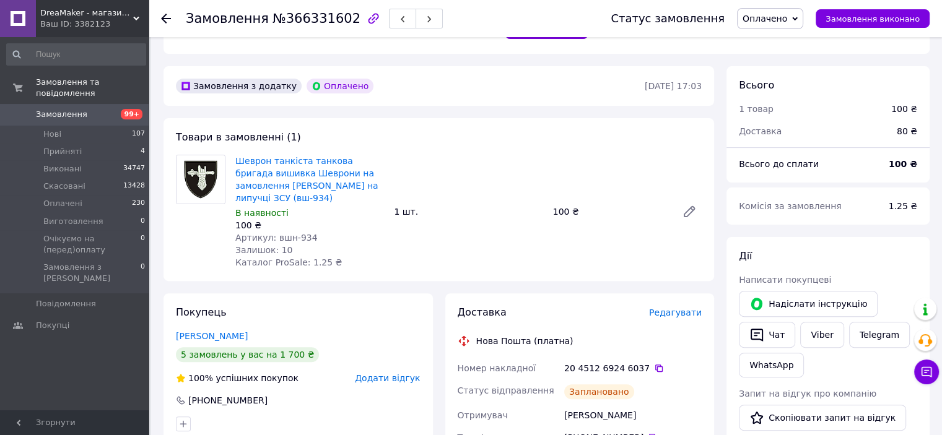
scroll to position [310, 0]
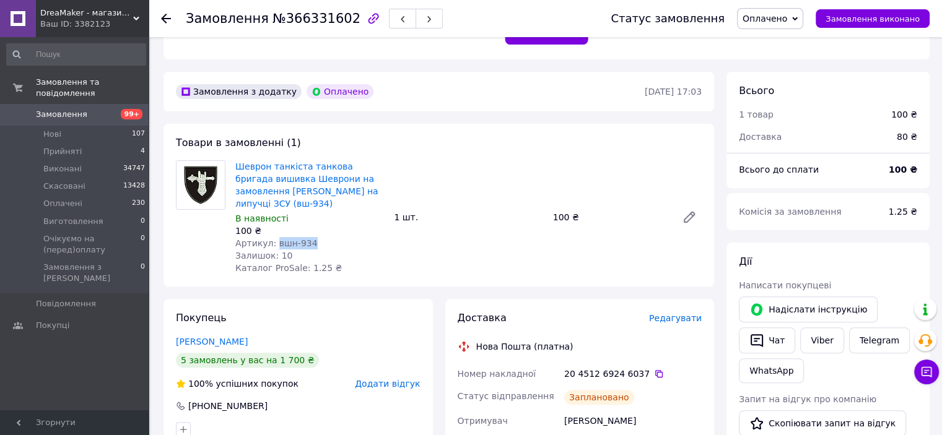
drag, startPoint x: 305, startPoint y: 231, endPoint x: 272, endPoint y: 230, distance: 32.8
click at [272, 237] on div "Артикул: вшн-934" at bounding box center [309, 243] width 149 height 12
copy span "вшн-934"
click at [654, 369] on icon at bounding box center [659, 374] width 10 height 10
